Goal: Information Seeking & Learning: Learn about a topic

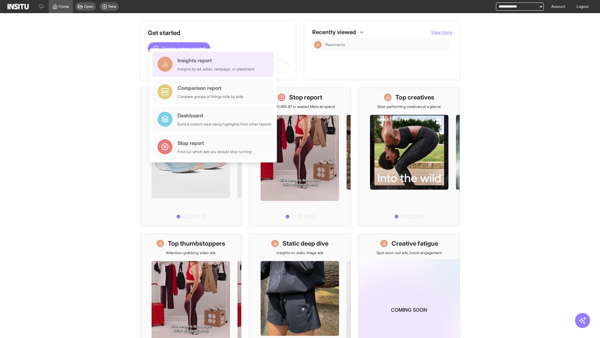
click at [215, 64] on div "Insights report Insights by ad, adset, campaign, or placement" at bounding box center [216, 64] width 77 height 15
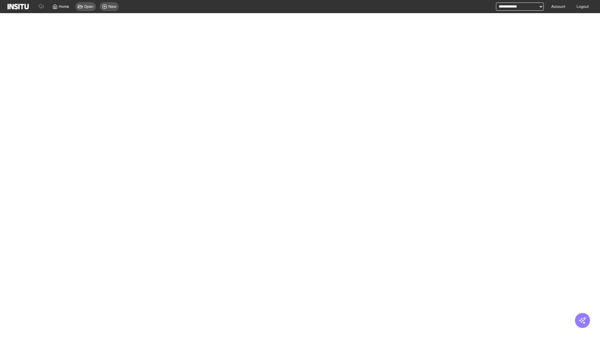
select select "**"
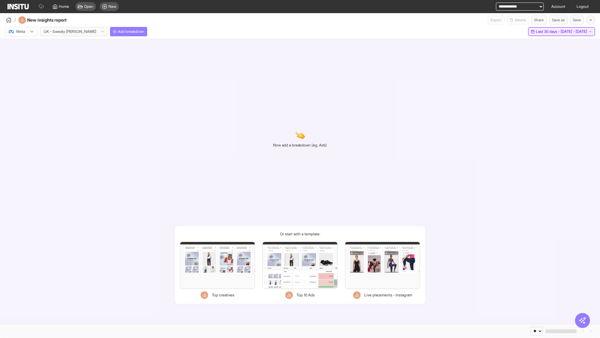
click at [549, 32] on span "Last 30 days - [DATE] - [DATE]" at bounding box center [561, 31] width 51 height 5
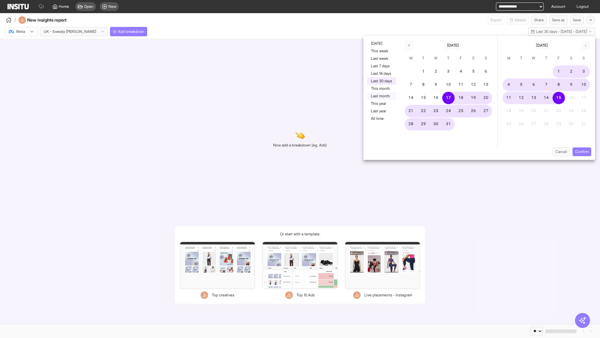
click at [381, 96] on button "Last month" at bounding box center [381, 96] width 29 height 8
